Goal: Entertainment & Leisure: Browse casually

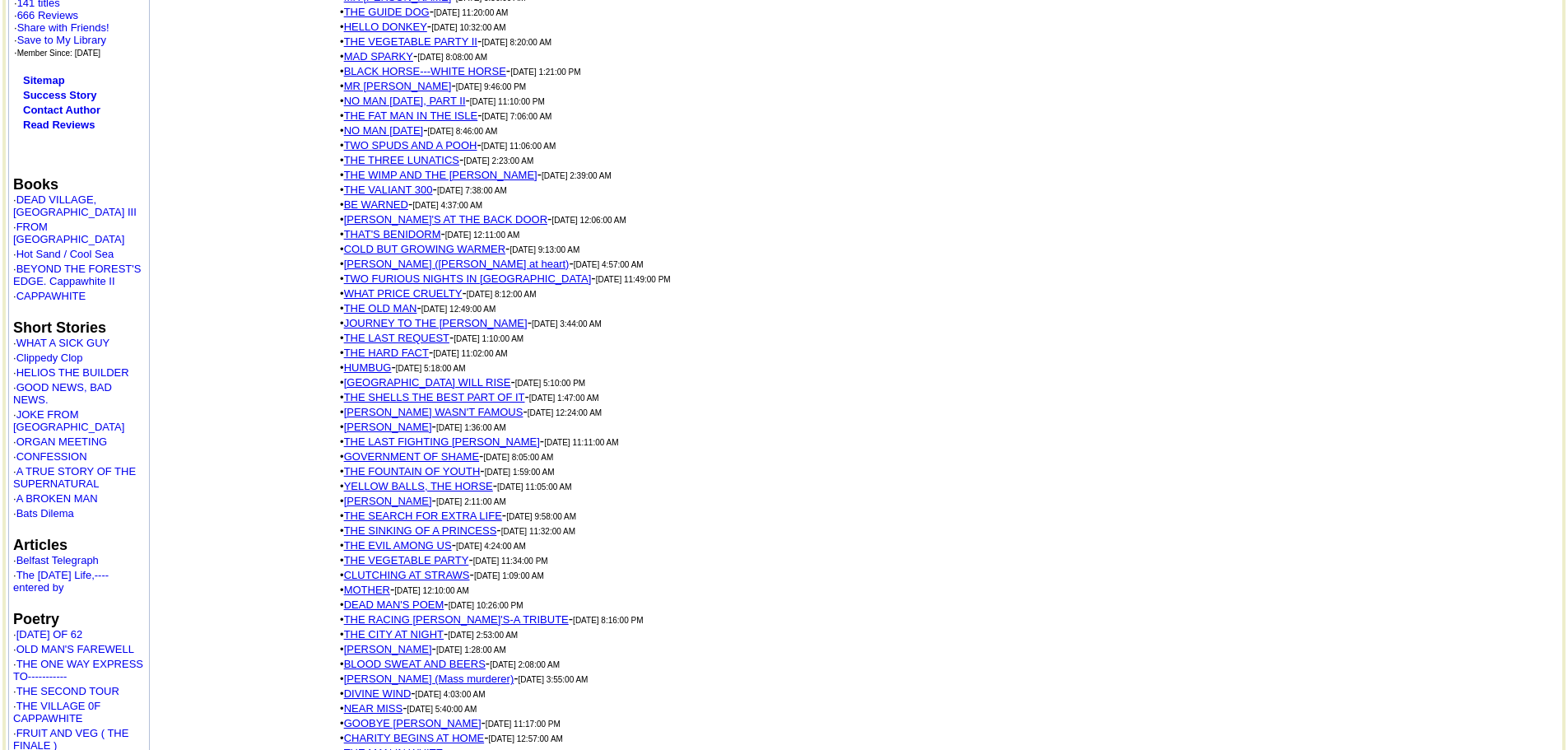
scroll to position [412, 0]
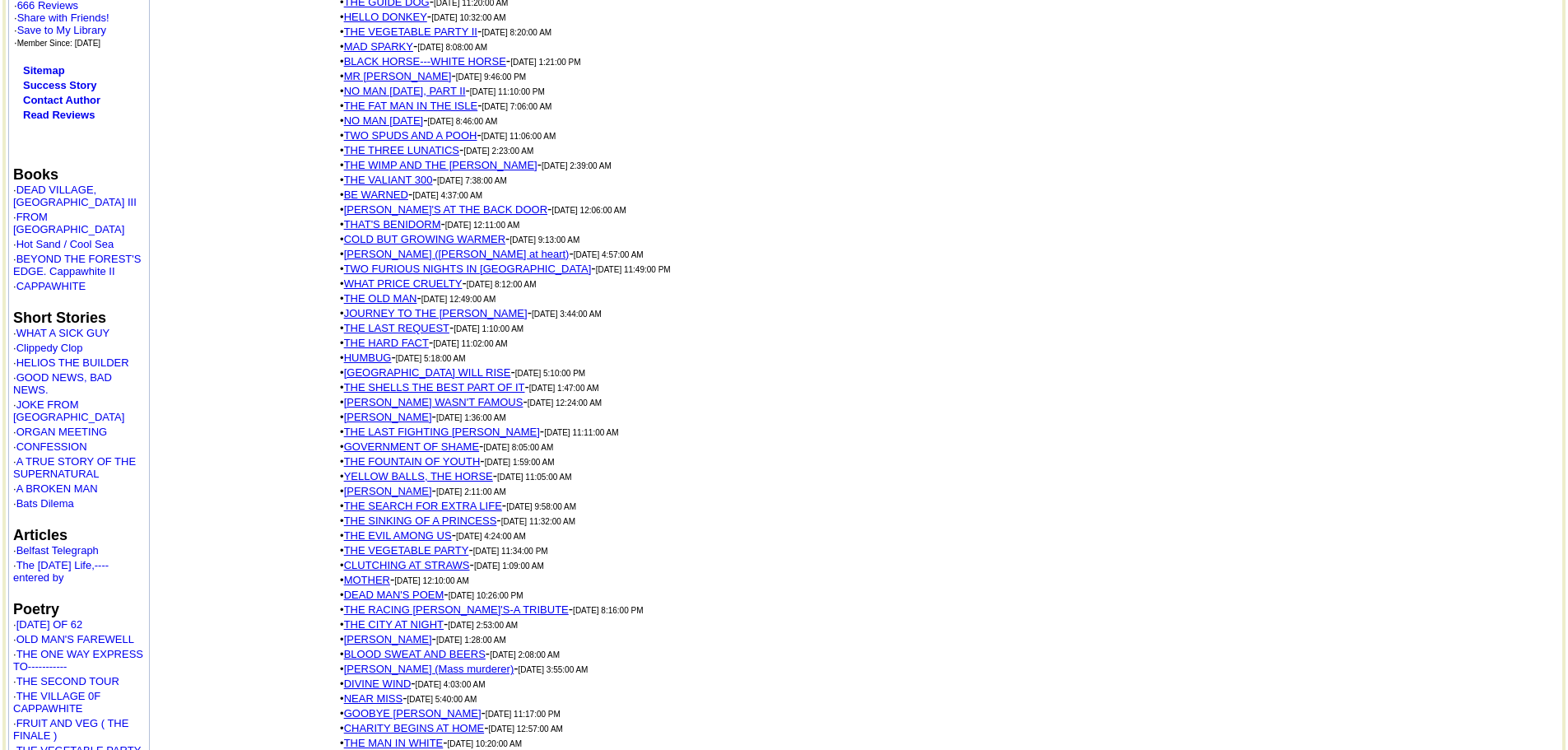
click at [469, 469] on link "YELLOW BALLS, THE HORSE" at bounding box center [419, 475] width 149 height 13
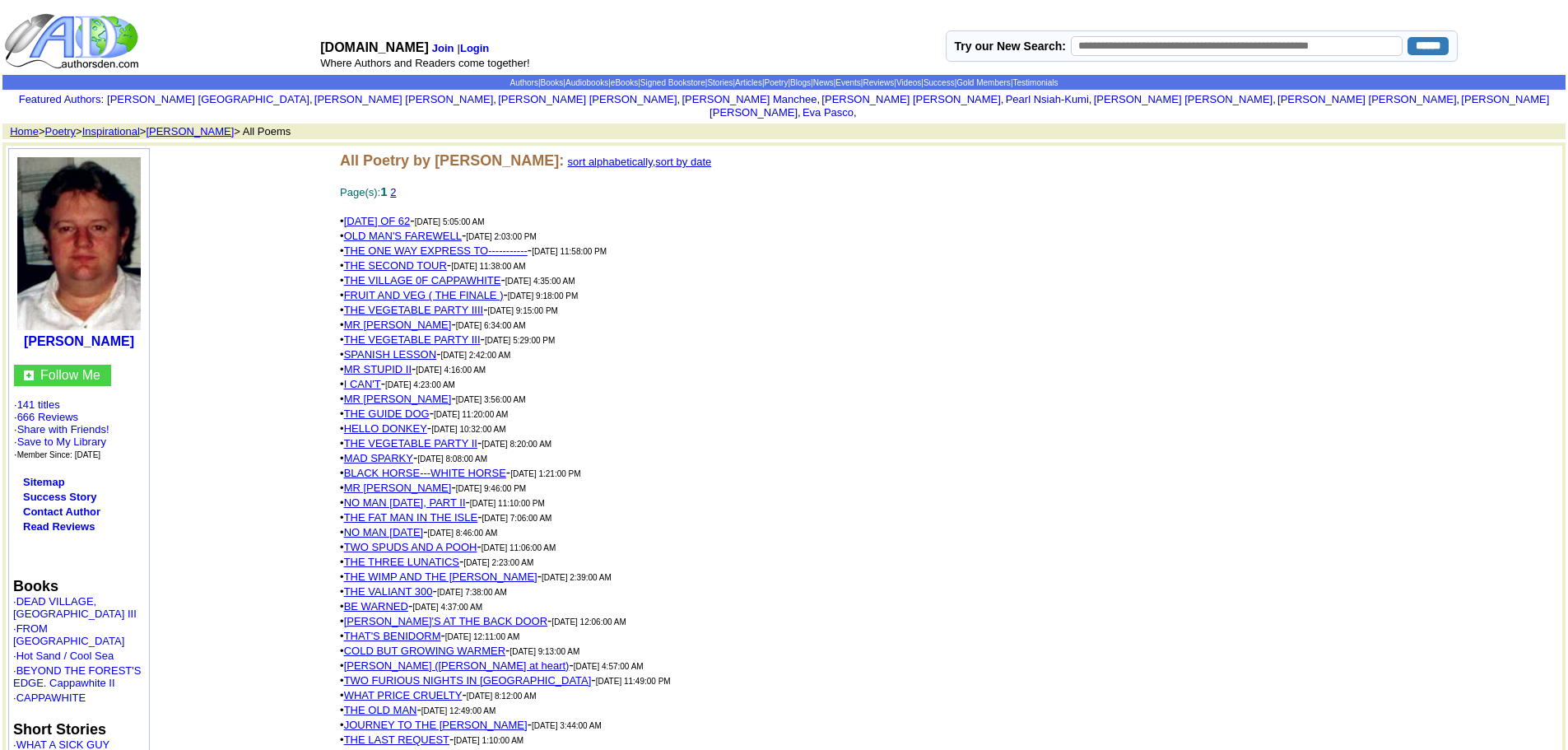
click at [470, 334] on link "THE VEGETABLE PARTY III" at bounding box center [413, 339] width 137 height 13
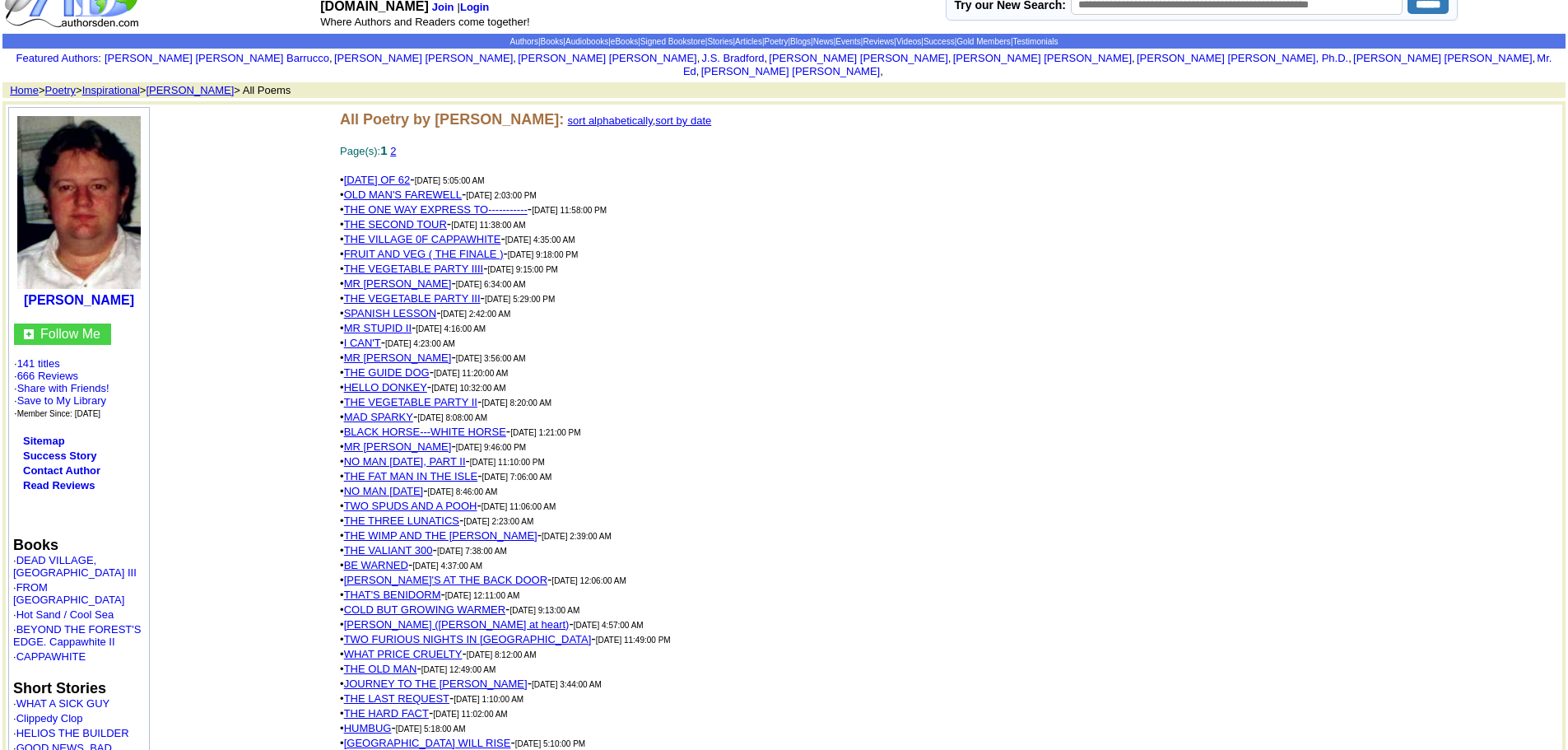
scroll to position [82, 0]
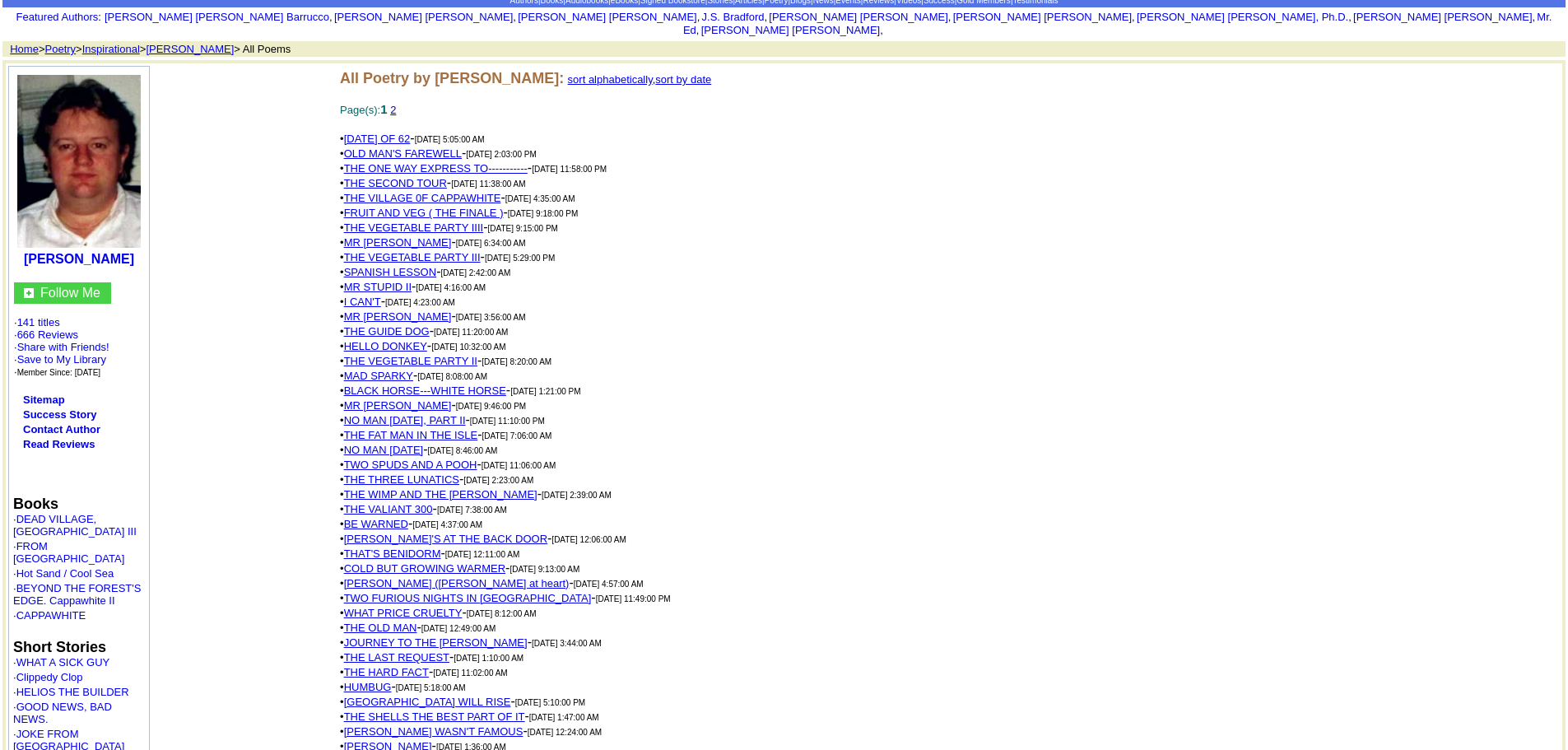
click at [403, 281] on link "MR STUPID II" at bounding box center [378, 286] width 68 height 13
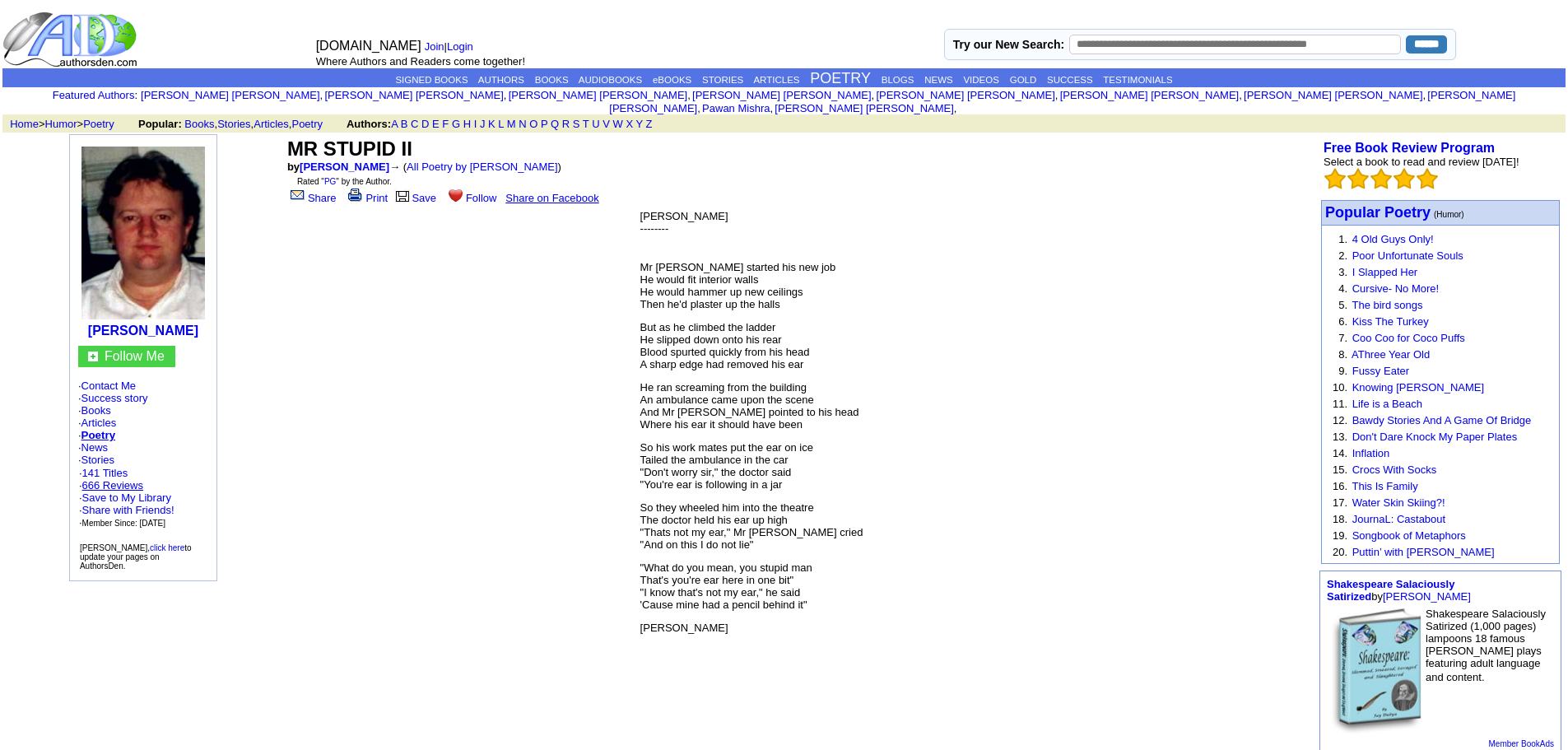
click at [136, 479] on link "666 Reviews" at bounding box center [112, 485] width 61 height 13
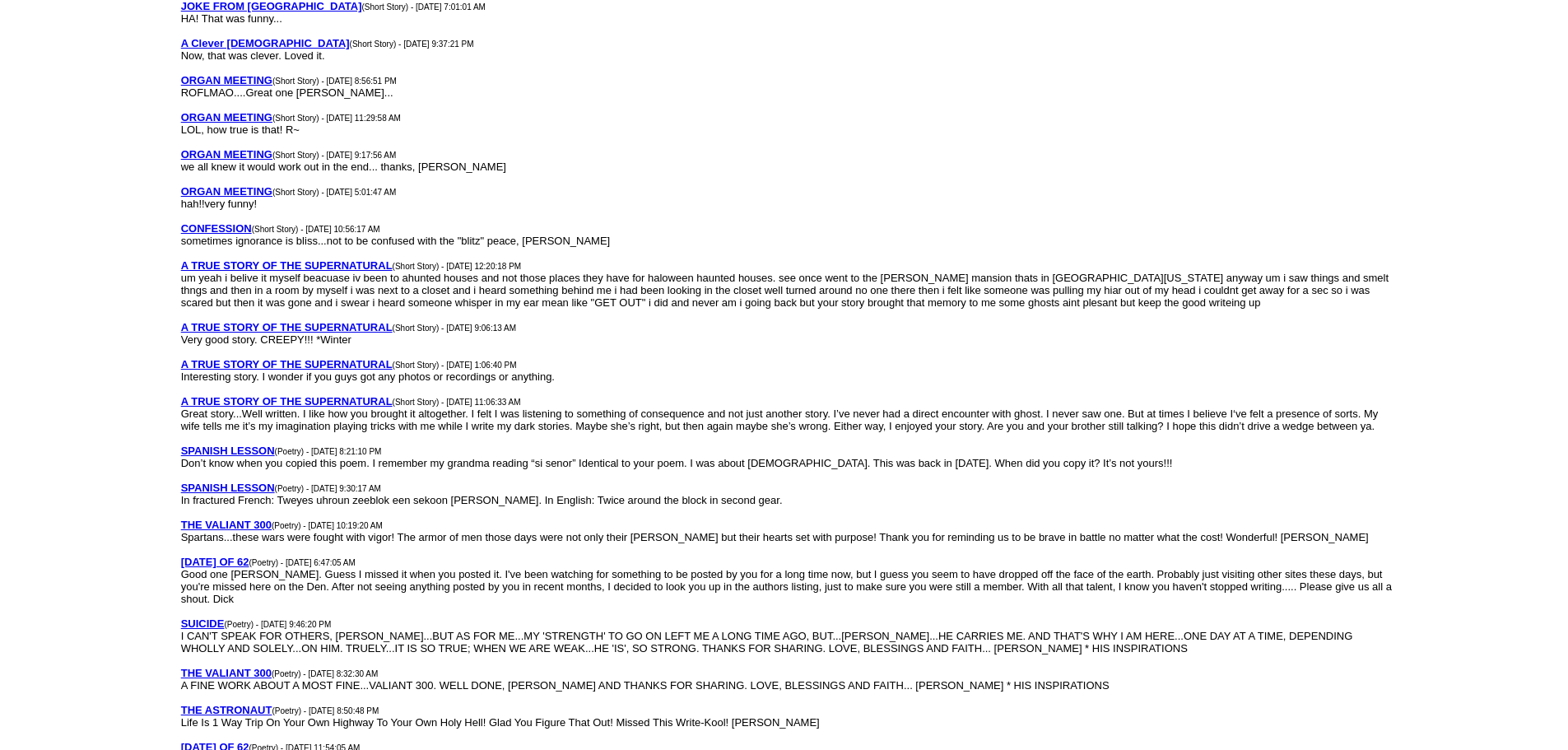
scroll to position [1481, 0]
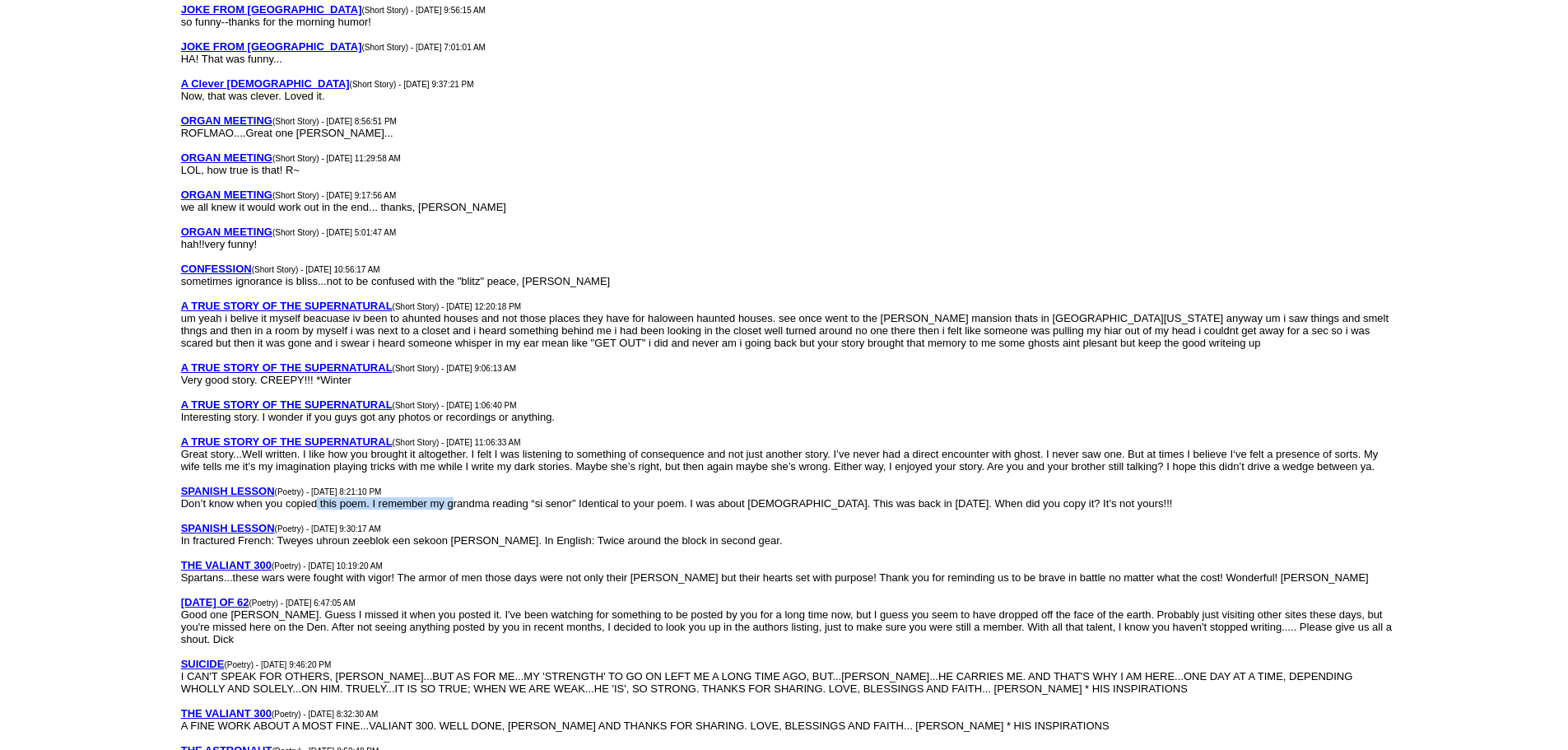
drag, startPoint x: 315, startPoint y: 487, endPoint x: 454, endPoint y: 489, distance: 139.0
click at [454, 496] on font "Don’t know when you copied this poem. I remember my grandma reading “si senor” …" at bounding box center [677, 502] width 991 height 13
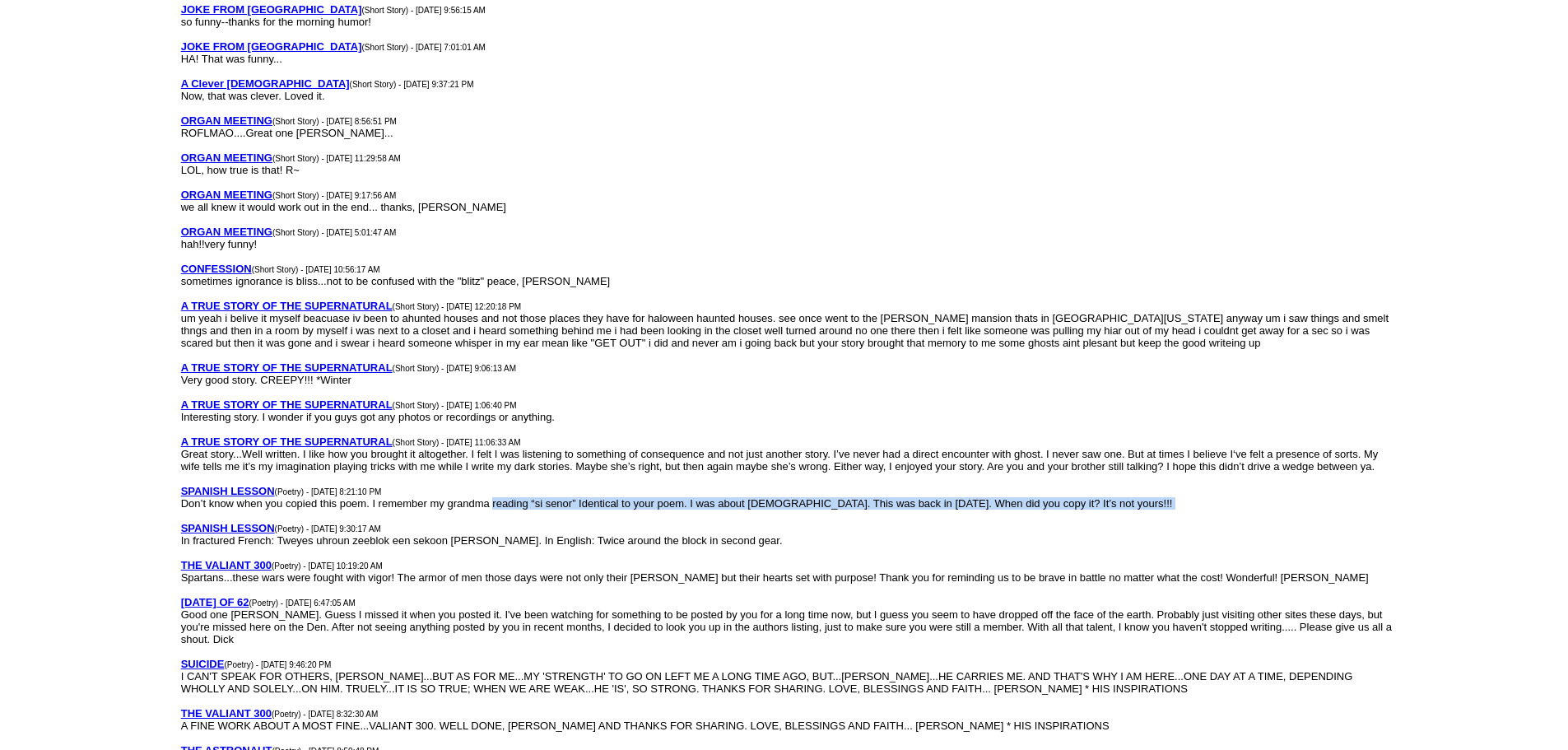
drag, startPoint x: 493, startPoint y: 495, endPoint x: 602, endPoint y: 502, distance: 109.2
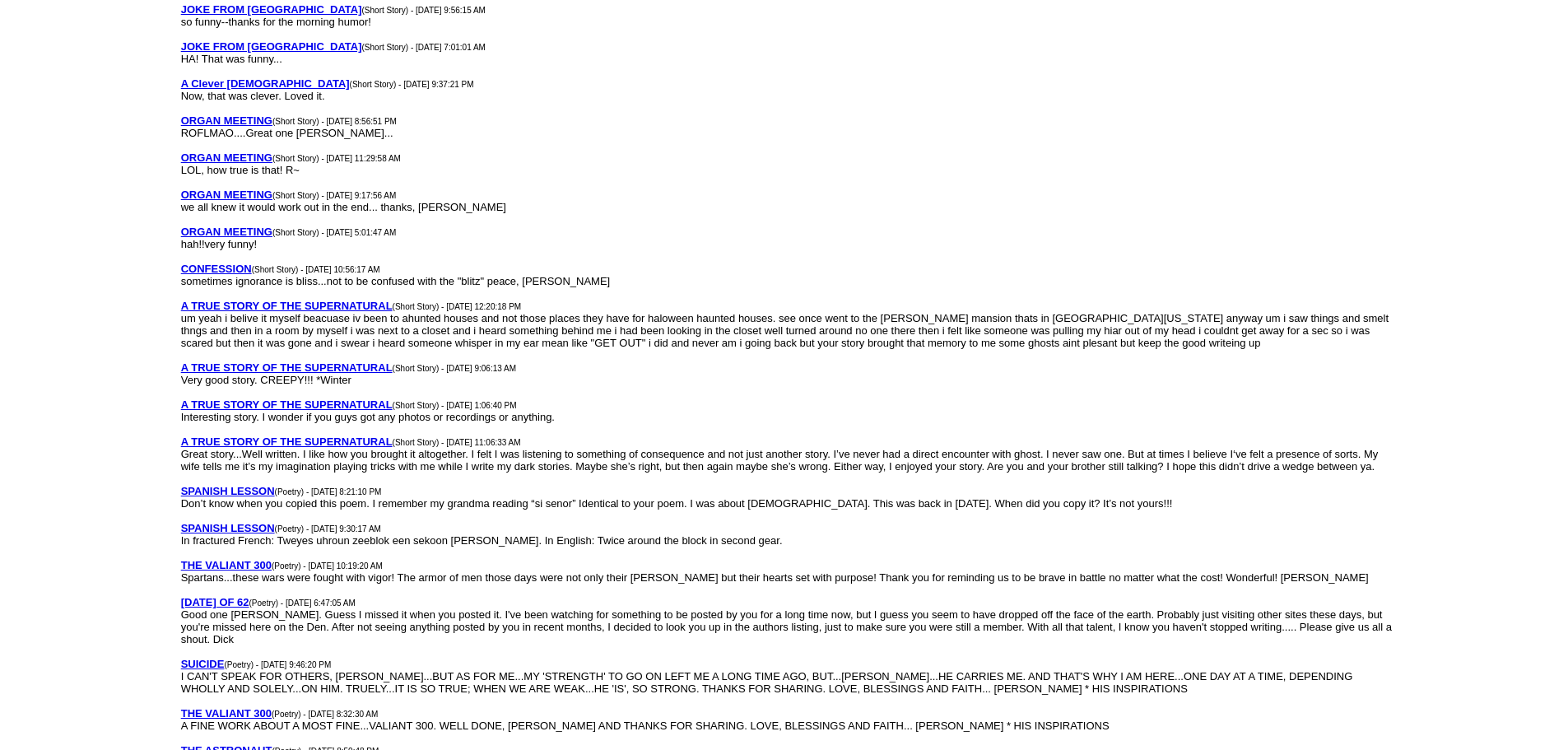
click at [478, 496] on font "Don’t know when you copied this poem. I remember my grandma reading “si senor” …" at bounding box center [677, 502] width 991 height 13
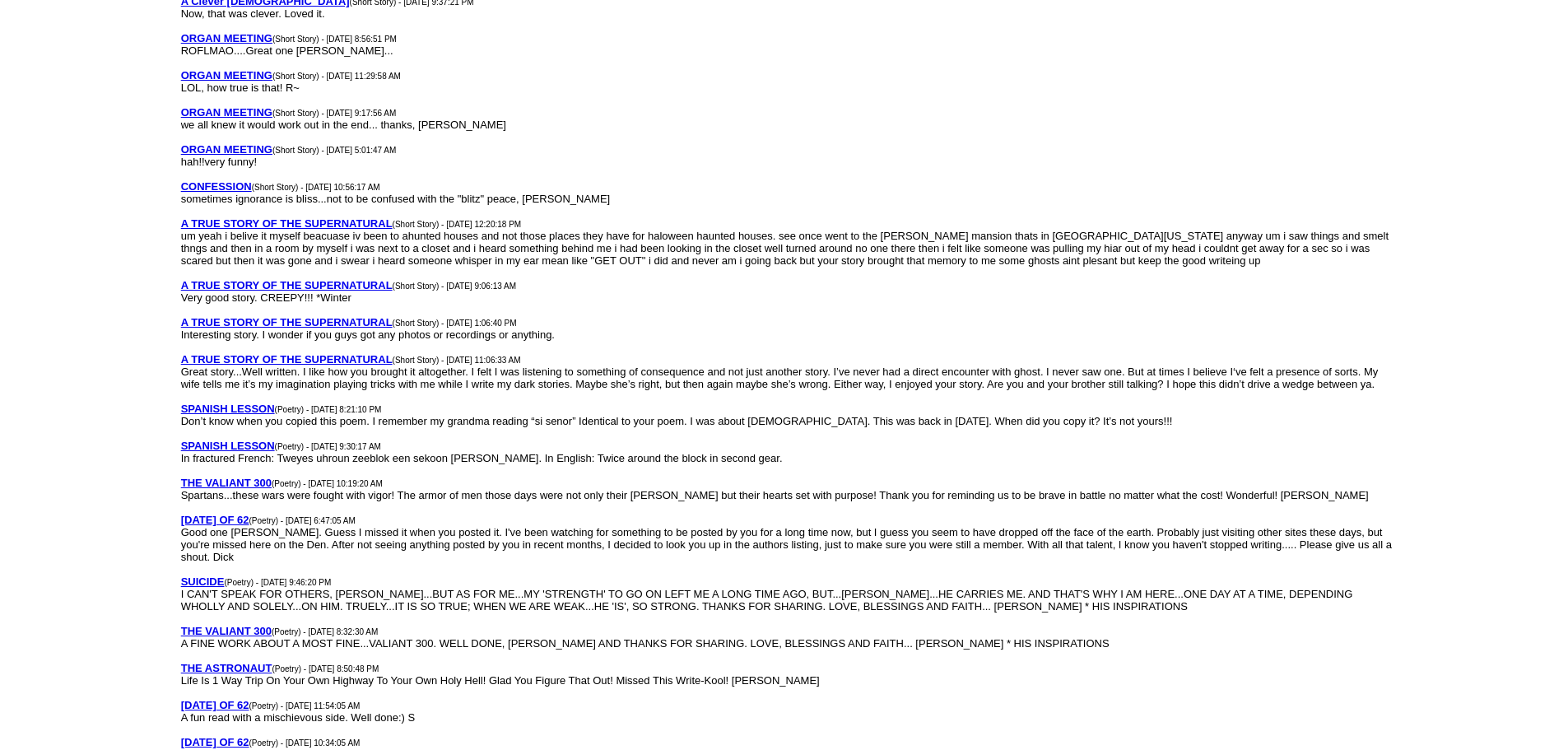
scroll to position [1646, 0]
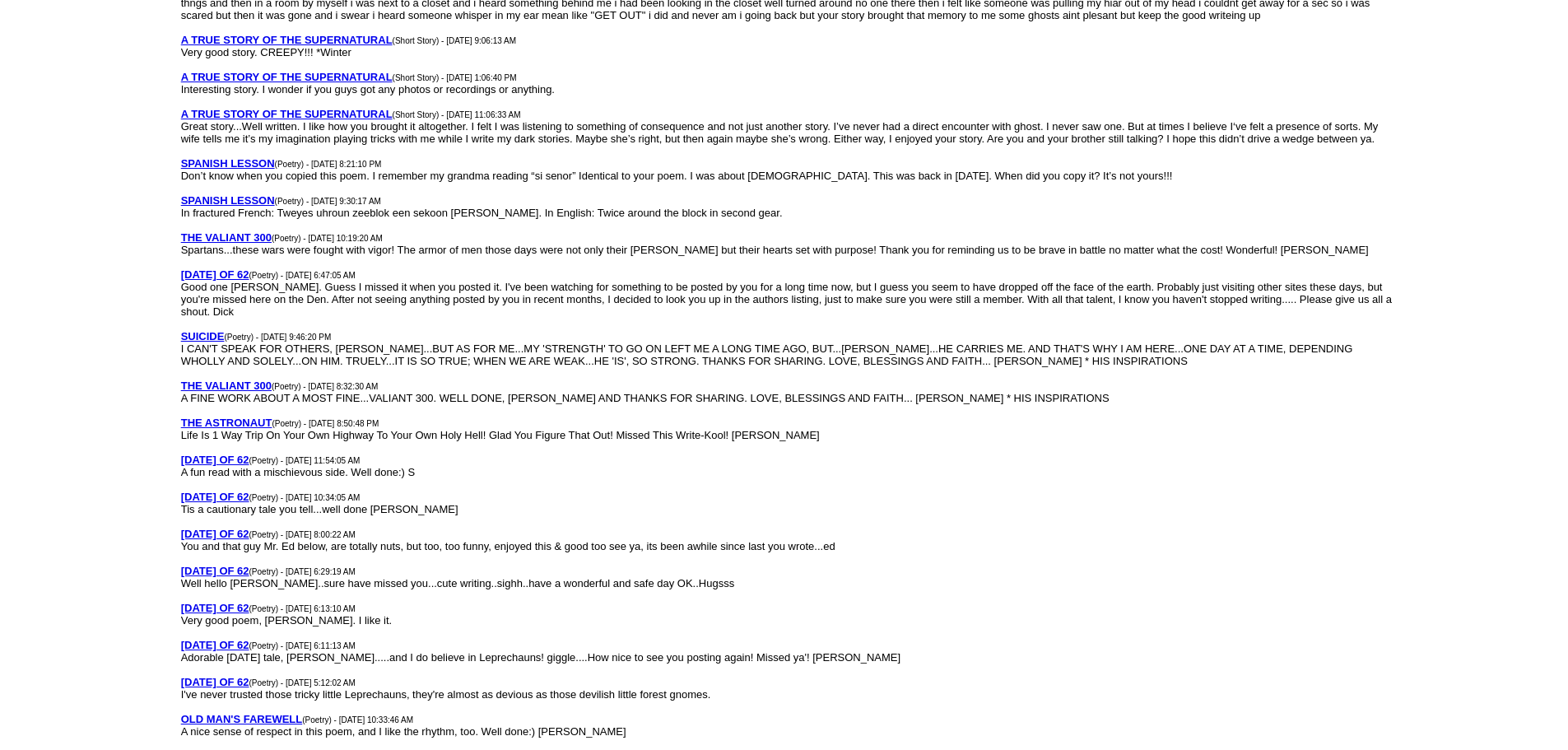
scroll to position [1810, 0]
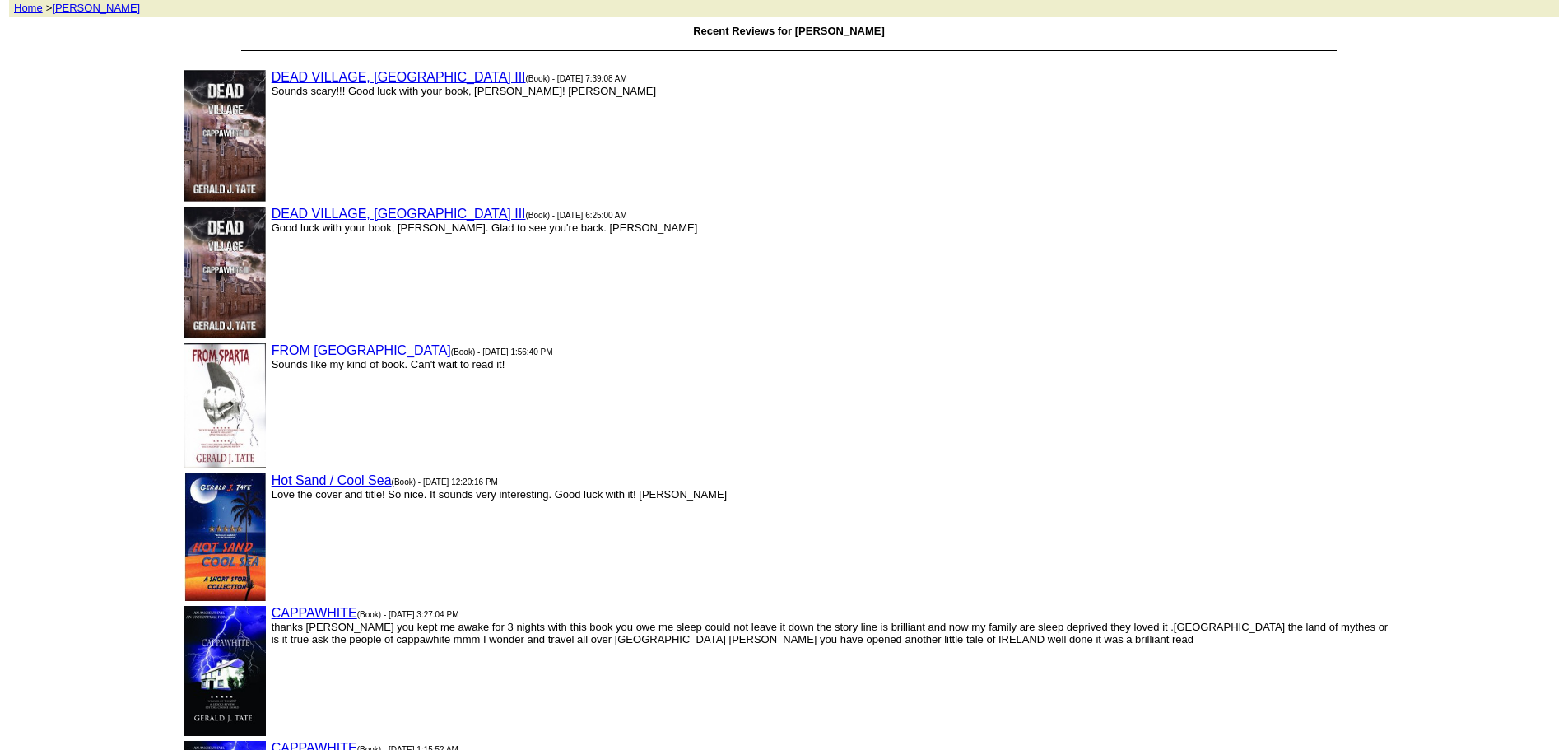
scroll to position [82, 0]
